Goal: Task Accomplishment & Management: Use online tool/utility

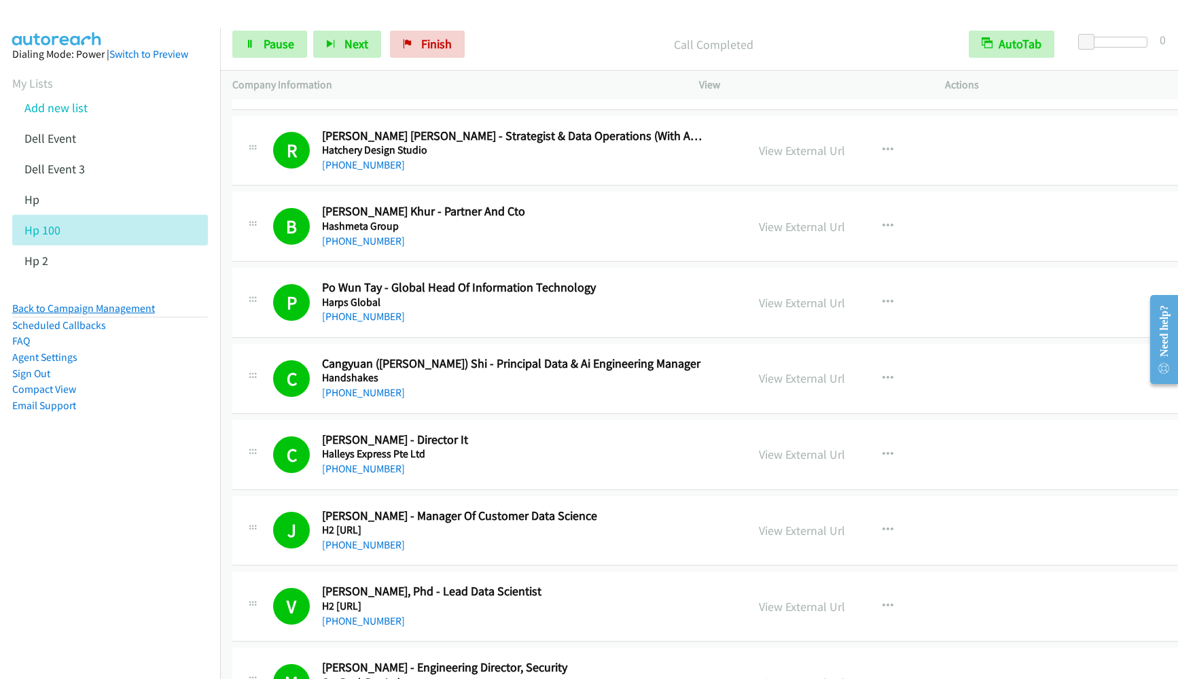
click at [69, 306] on link "Back to Campaign Management" at bounding box center [83, 308] width 143 height 13
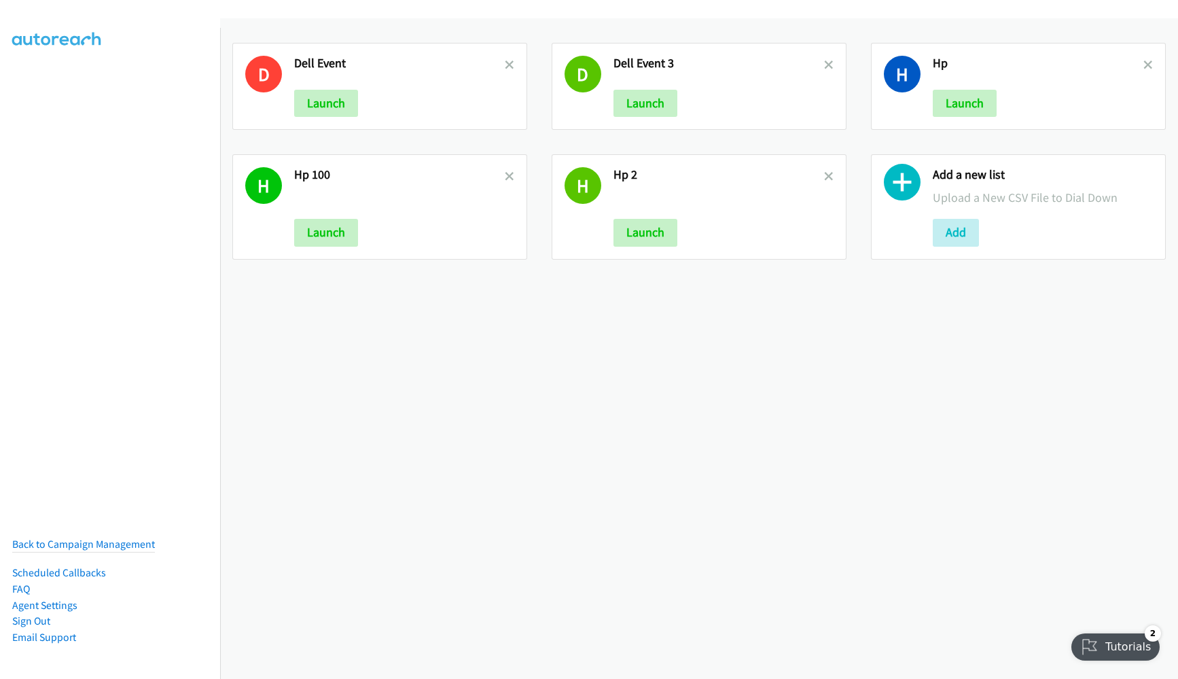
click at [916, 254] on div "Add a new list Upload a New CSV File to Dial Down Add" at bounding box center [1018, 206] width 295 height 105
click at [955, 242] on button "Add" at bounding box center [956, 232] width 46 height 27
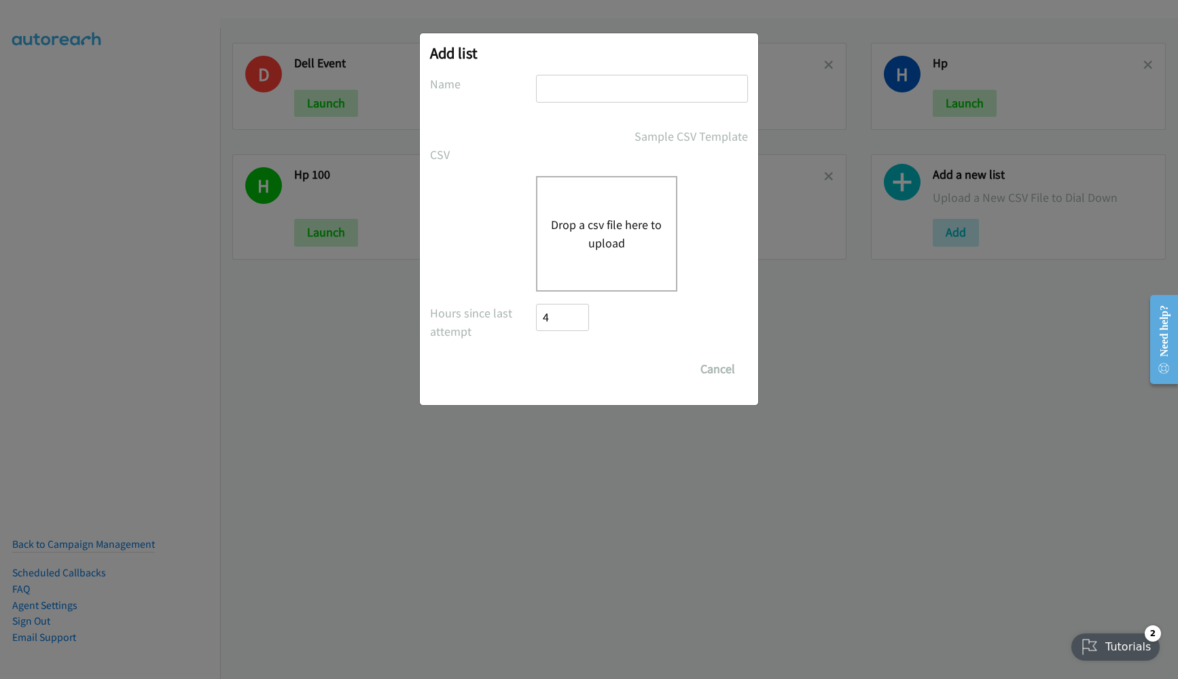
click at [625, 238] on button "Drop a csv file here to upload" at bounding box center [606, 233] width 111 height 37
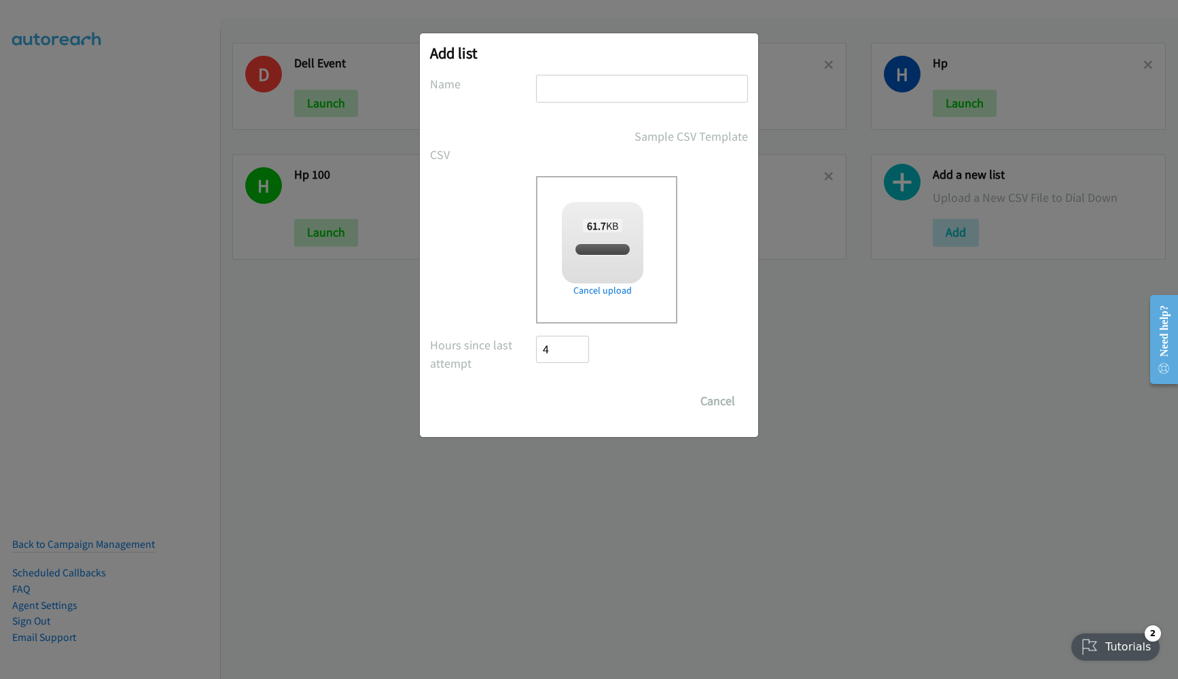
checkbox input "true"
click at [565, 80] on input "text" at bounding box center [642, 89] width 212 height 28
type input "HP200"
click at [581, 400] on input "Save List" at bounding box center [571, 400] width 71 height 27
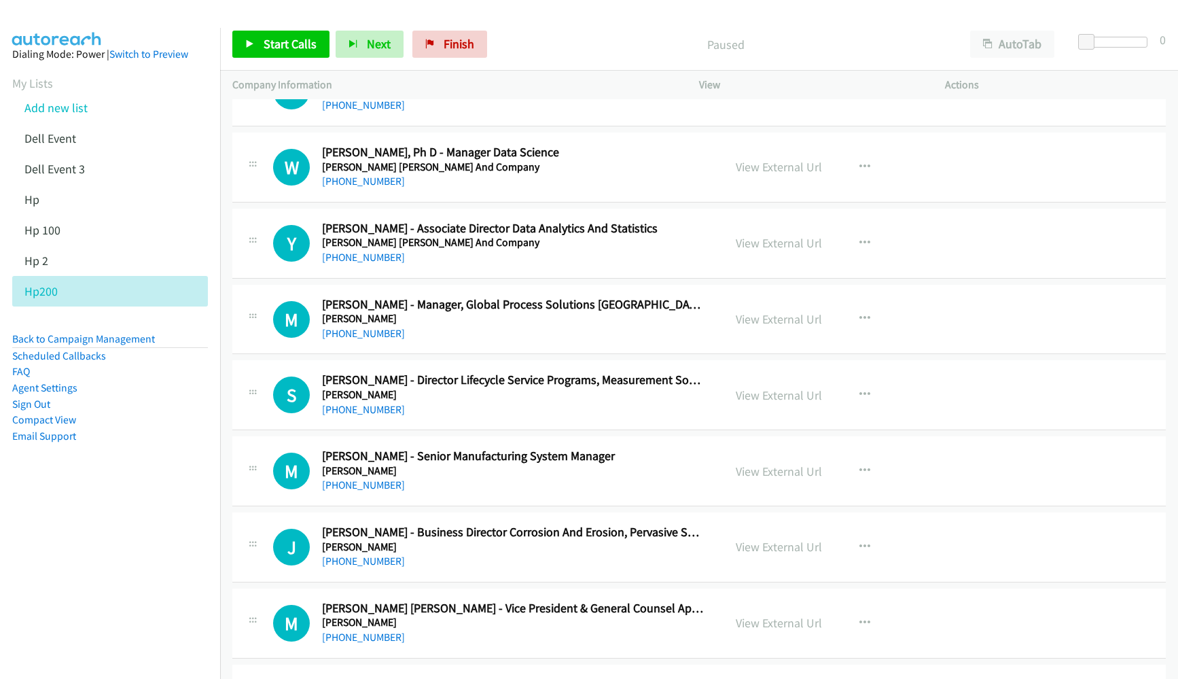
scroll to position [713, 0]
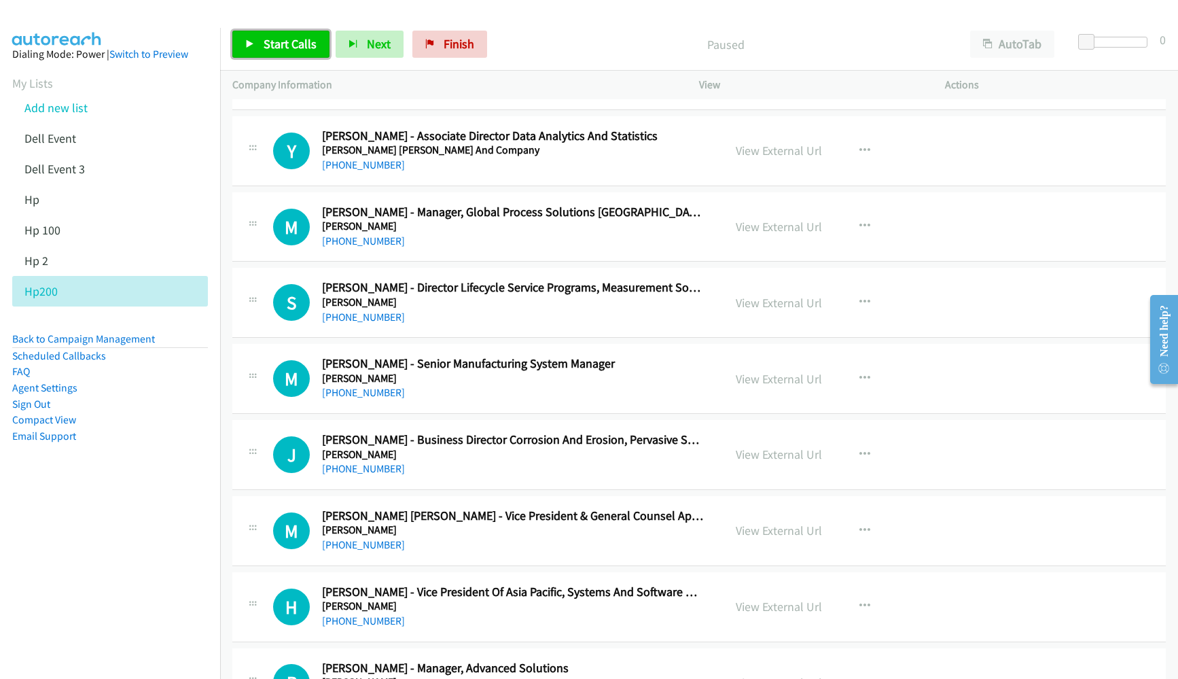
click at [259, 44] on link "Start Calls" at bounding box center [280, 44] width 97 height 27
drag, startPoint x: 1036, startPoint y: 60, endPoint x: 1032, endPoint y: 49, distance: 12.2
click at [1036, 60] on div "Start Calls Pause Next Finish Started AutoTab AutoTab 0" at bounding box center [699, 44] width 958 height 52
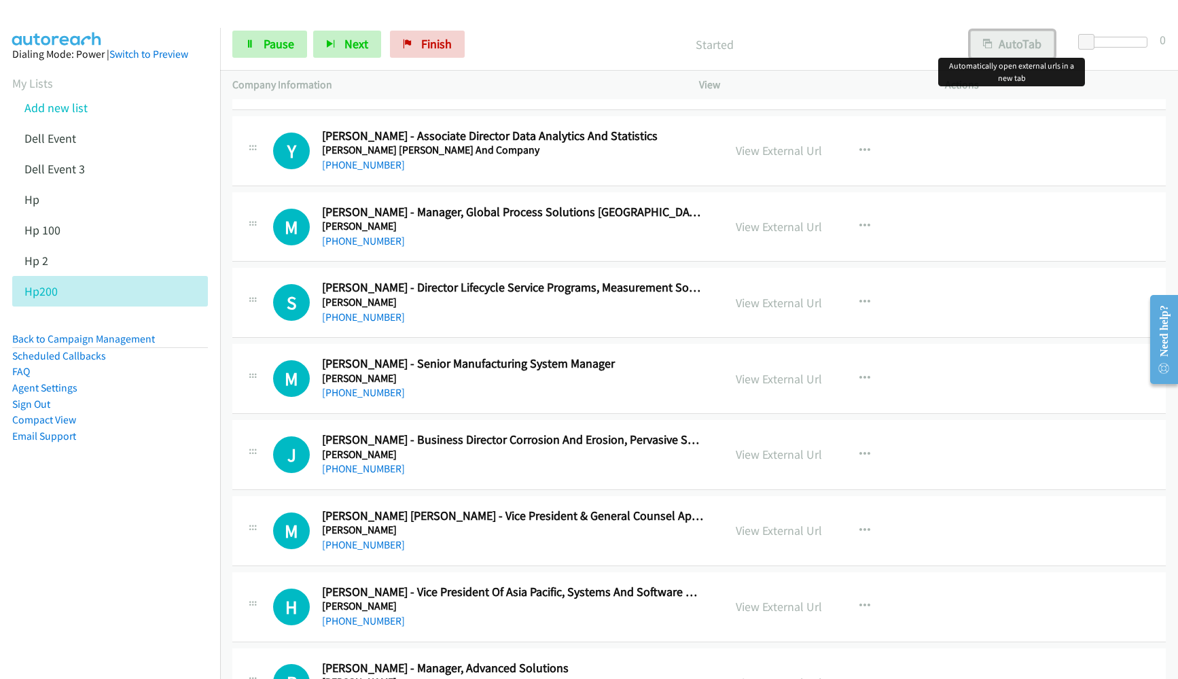
click at [1026, 45] on button "AutoTab" at bounding box center [1012, 44] width 84 height 27
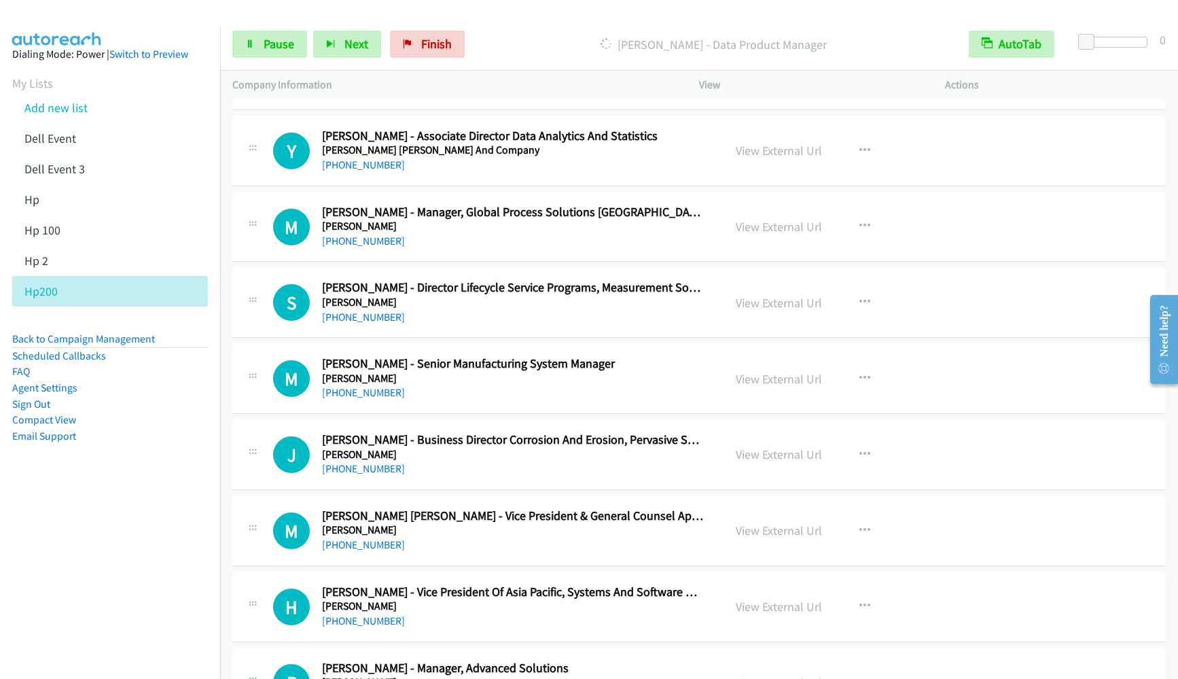
click at [106, 507] on nav "Dialing Mode: Power | Switch to Preview My Lists Add new list Dell Event Dell E…" at bounding box center [110, 367] width 221 height 679
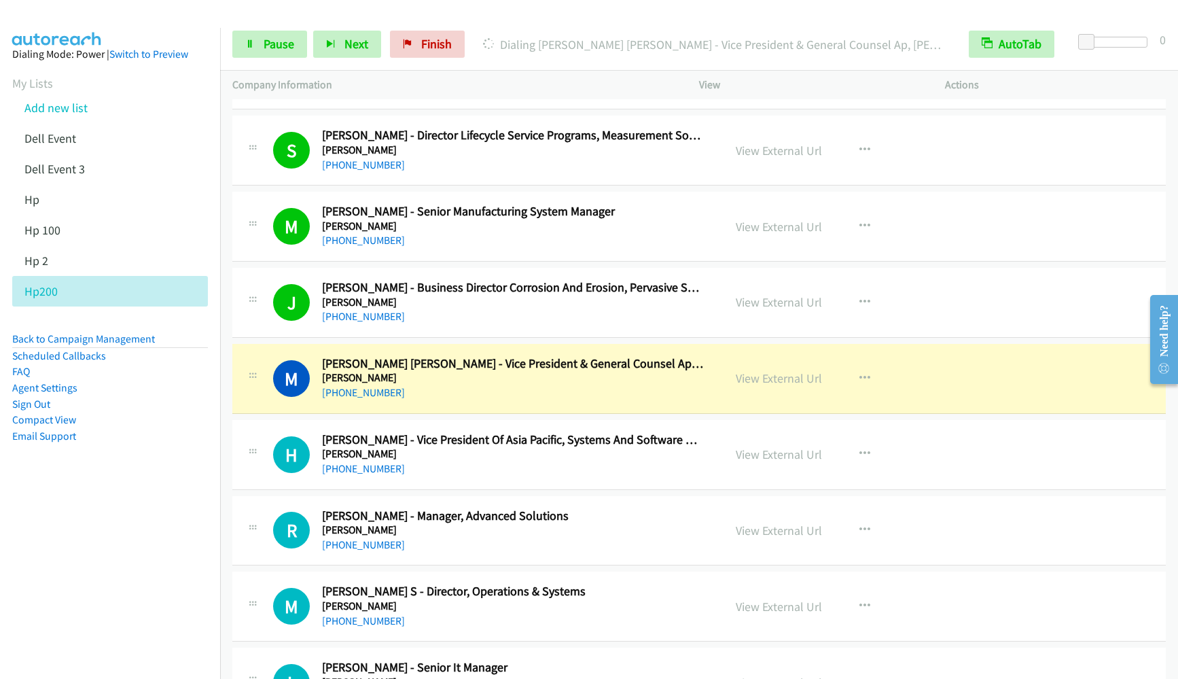
scroll to position [917, 0]
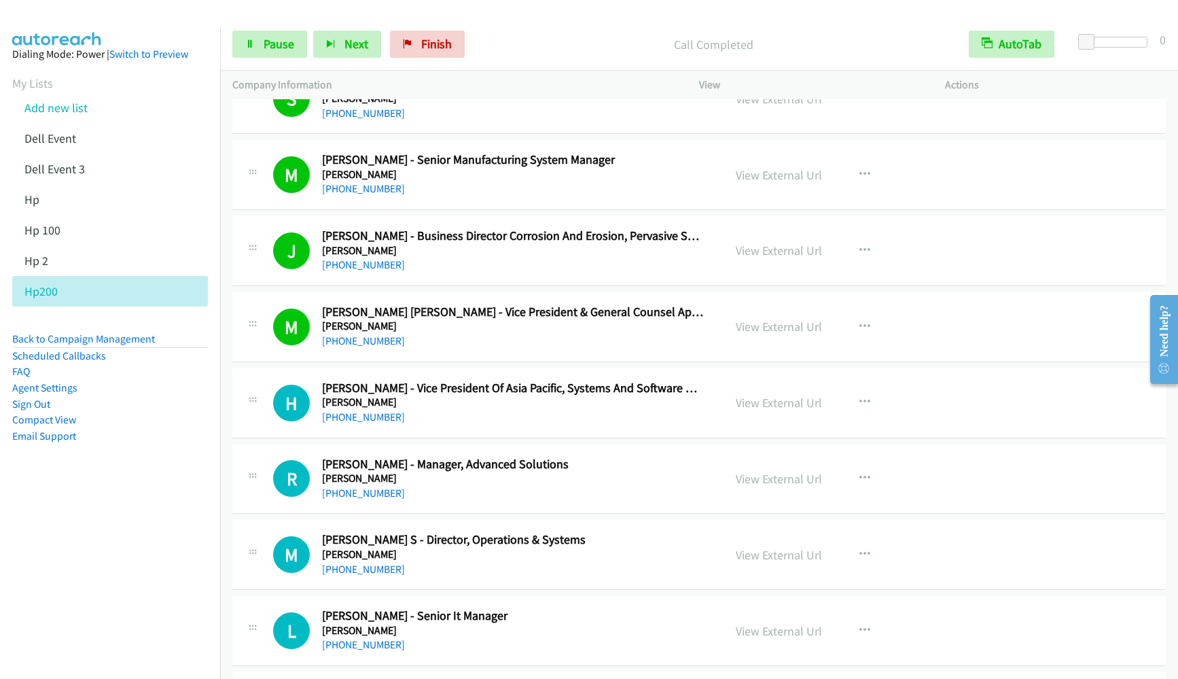
click at [106, 585] on nav "Dialing Mode: Power | Switch to Preview My Lists Add new list Dell Event Dell E…" at bounding box center [110, 367] width 221 height 679
